Goal: Information Seeking & Learning: Find specific fact

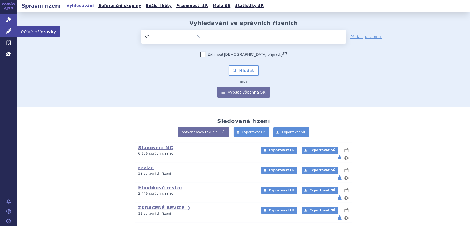
click at [4, 34] on link "Léčivé přípravky" at bounding box center [8, 31] width 17 height 11
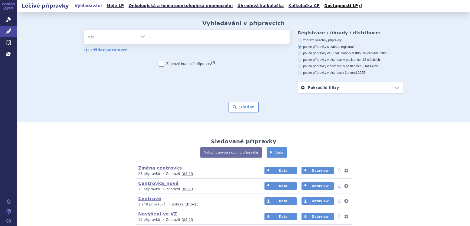
click at [190, 35] on ul at bounding box center [219, 35] width 140 height 11
click at [149, 35] on select at bounding box center [149, 37] width 0 height 14
click at [184, 39] on ul at bounding box center [219, 35] width 140 height 11
click at [149, 39] on select at bounding box center [149, 37] width 0 height 14
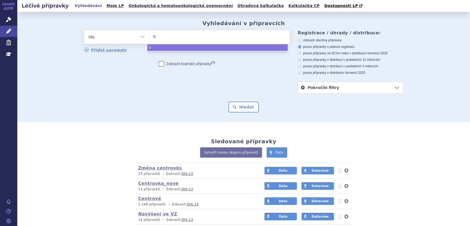
type input "be"
type input "bex"
type input "bexs"
type input "bexse"
type input "bexseto"
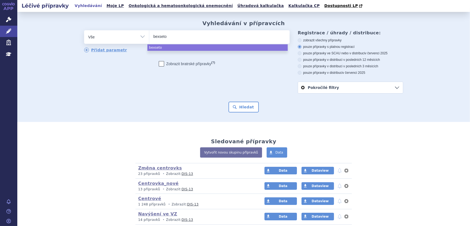
type input "bexset"
type input "bexse"
type input "bexsero"
select select "bexsero"
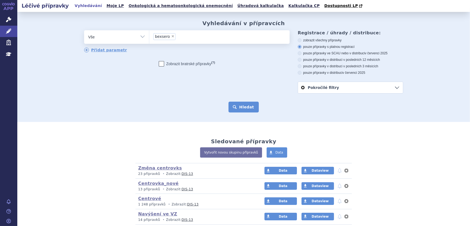
click at [243, 107] on button "Hledat" at bounding box center [244, 107] width 31 height 11
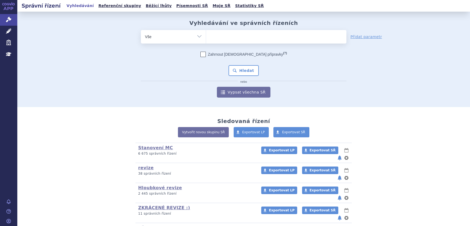
click at [8, 32] on icon at bounding box center [8, 30] width 5 height 5
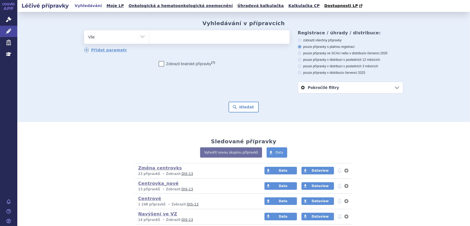
click at [111, 42] on select "Vše Přípravek/SUKL kód MAH VPOIS ATC/Aktivní látka Léková forma Síla" at bounding box center [116, 36] width 65 height 12
select select "filter-atc-group"
click at [84, 31] on select "Vše Přípravek/SUKL kód MAH VPOIS ATC/Aktivní látka Léková forma Síla" at bounding box center [116, 36] width 65 height 12
click at [176, 38] on ul at bounding box center [219, 35] width 140 height 11
click at [149, 38] on select at bounding box center [149, 37] width 0 height 14
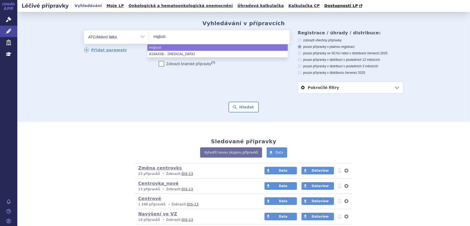
type input "miglust"
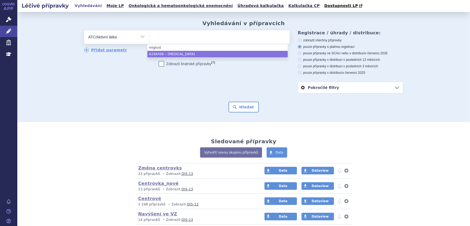
select select "A16AX06"
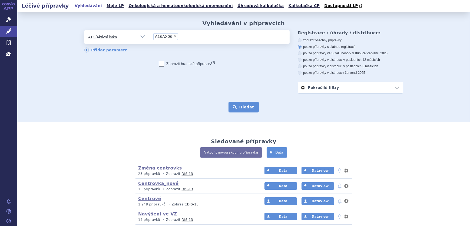
click at [245, 105] on button "Hledat" at bounding box center [244, 107] width 31 height 11
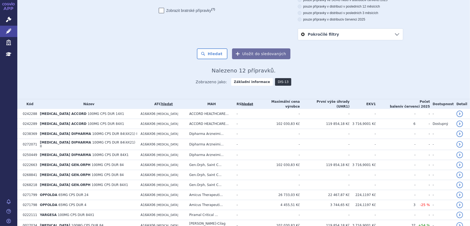
scroll to position [27, 0]
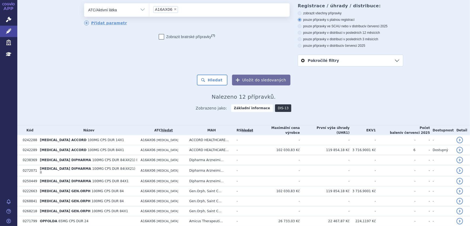
click at [281, 108] on link "DIS-13" at bounding box center [283, 108] width 16 height 8
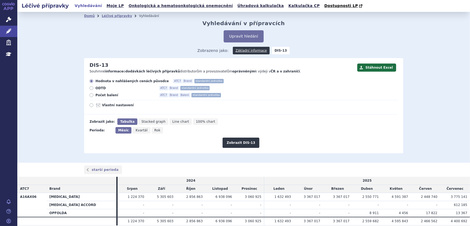
click at [106, 96] on span "Počet balení" at bounding box center [126, 95] width 60 height 4
click at [94, 96] on input "Počet balení ATC7 Brand Balení standardní jednotka" at bounding box center [92, 96] width 4 height 4
radio input "true"
click at [155, 131] on span "Rok" at bounding box center [158, 131] width 6 height 4
click at [153, 131] on input "Rok" at bounding box center [154, 129] width 4 height 4
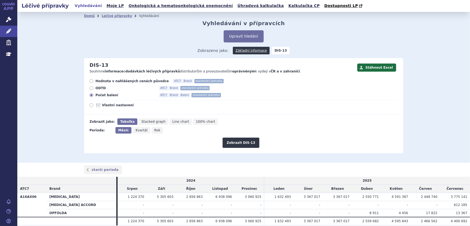
radio input "true"
click at [123, 131] on span "Měsíc" at bounding box center [122, 131] width 9 height 4
click at [119, 131] on input "Měsíc" at bounding box center [118, 129] width 4 height 4
radio input "true"
click at [239, 145] on button "Zobrazit DIS-13" at bounding box center [241, 143] width 37 height 10
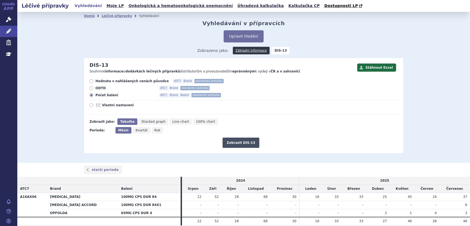
scroll to position [21, 0]
